Goal: Find specific page/section: Find specific page/section

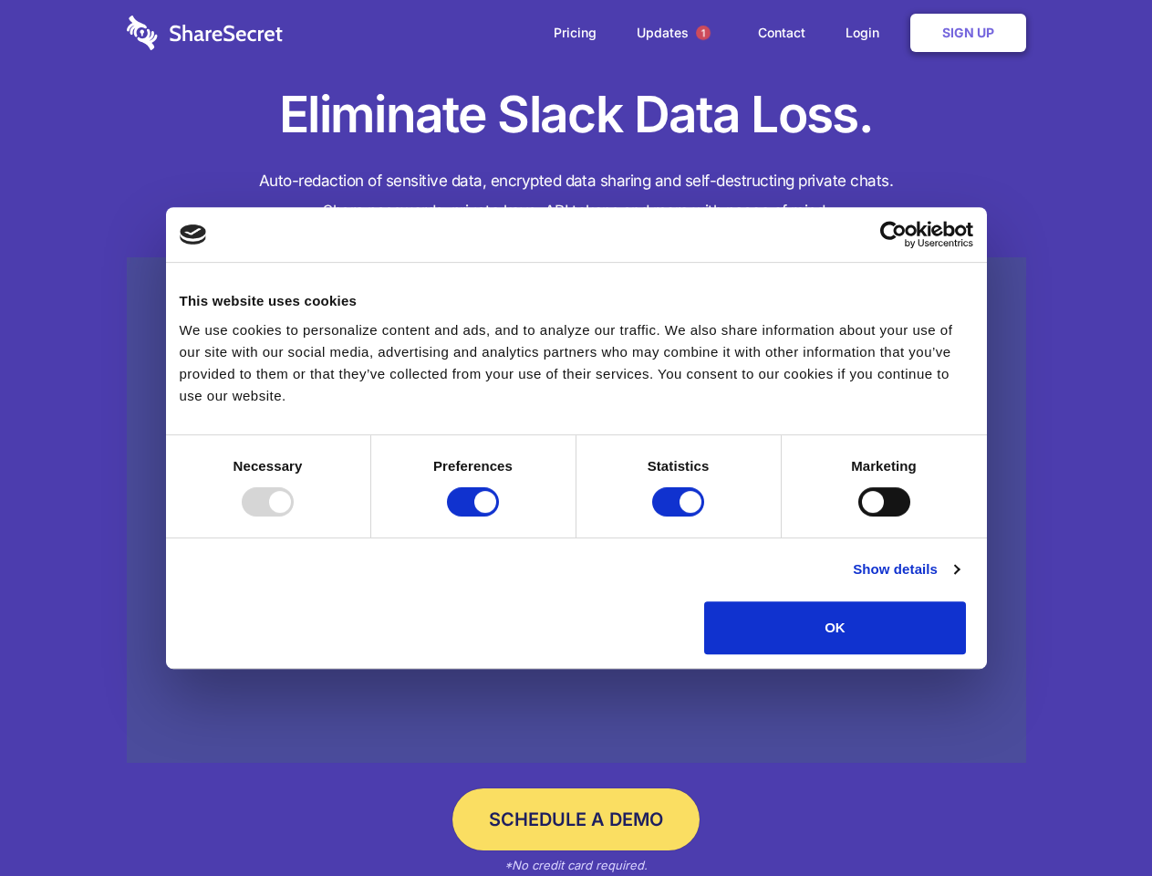
click at [294, 516] on div at bounding box center [268, 501] width 52 height 29
click at [499, 516] on input "Preferences" at bounding box center [473, 501] width 52 height 29
checkbox input "false"
click at [680, 516] on input "Statistics" at bounding box center [678, 501] width 52 height 29
checkbox input "false"
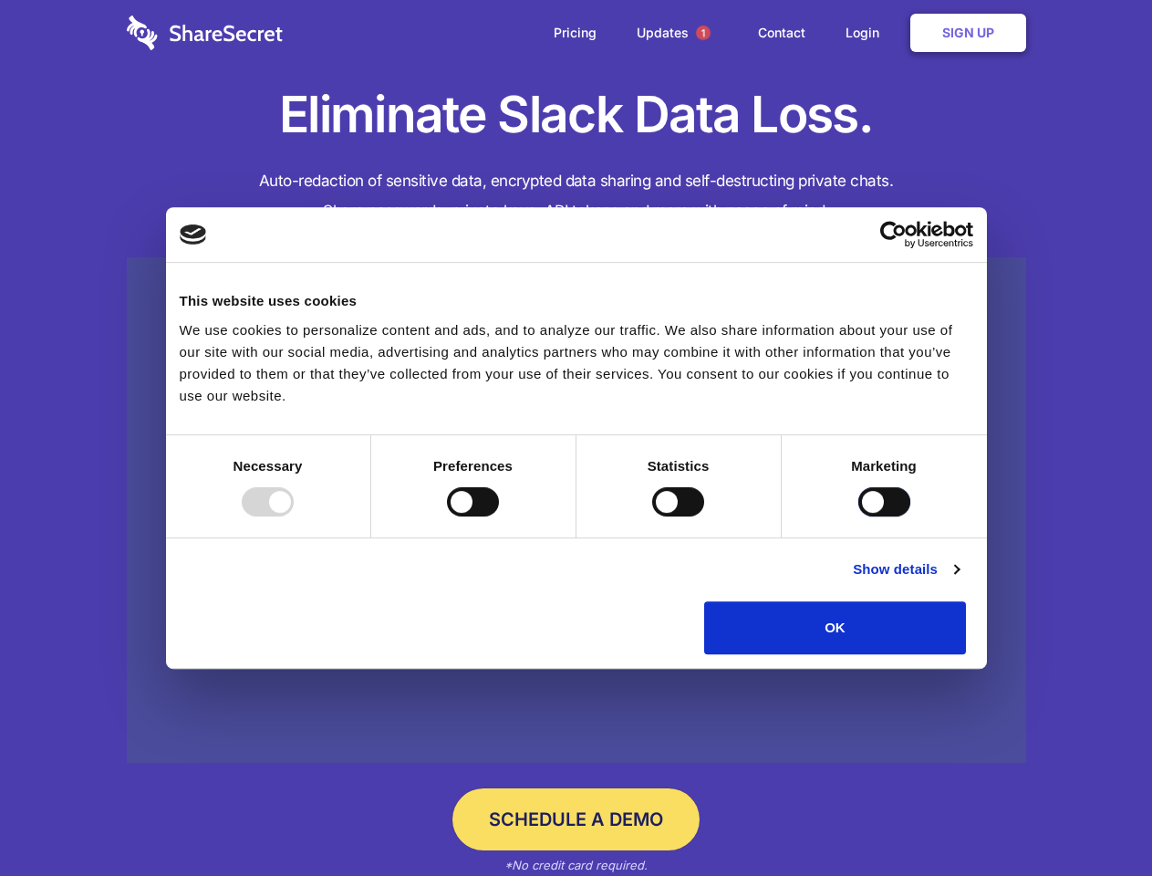
click at [858, 516] on input "Marketing" at bounding box center [884, 501] width 52 height 29
checkbox input "true"
click at [959, 580] on link "Show details" at bounding box center [906, 569] width 106 height 22
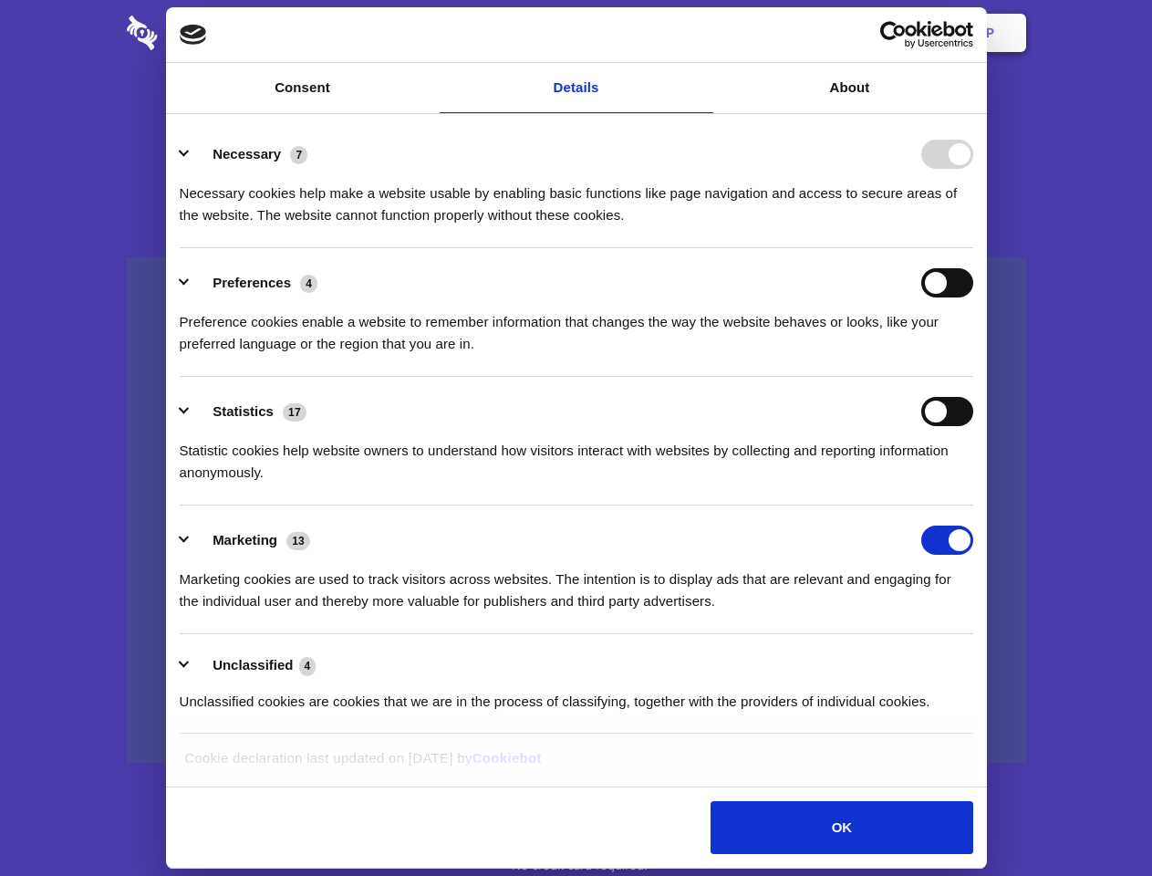
click at [973, 248] on li "Necessary 7 Necessary cookies help make a website usable by enabling basic func…" at bounding box center [577, 183] width 794 height 129
click at [702, 33] on span "1" at bounding box center [703, 33] width 15 height 15
